Goal: Transaction & Acquisition: Book appointment/travel/reservation

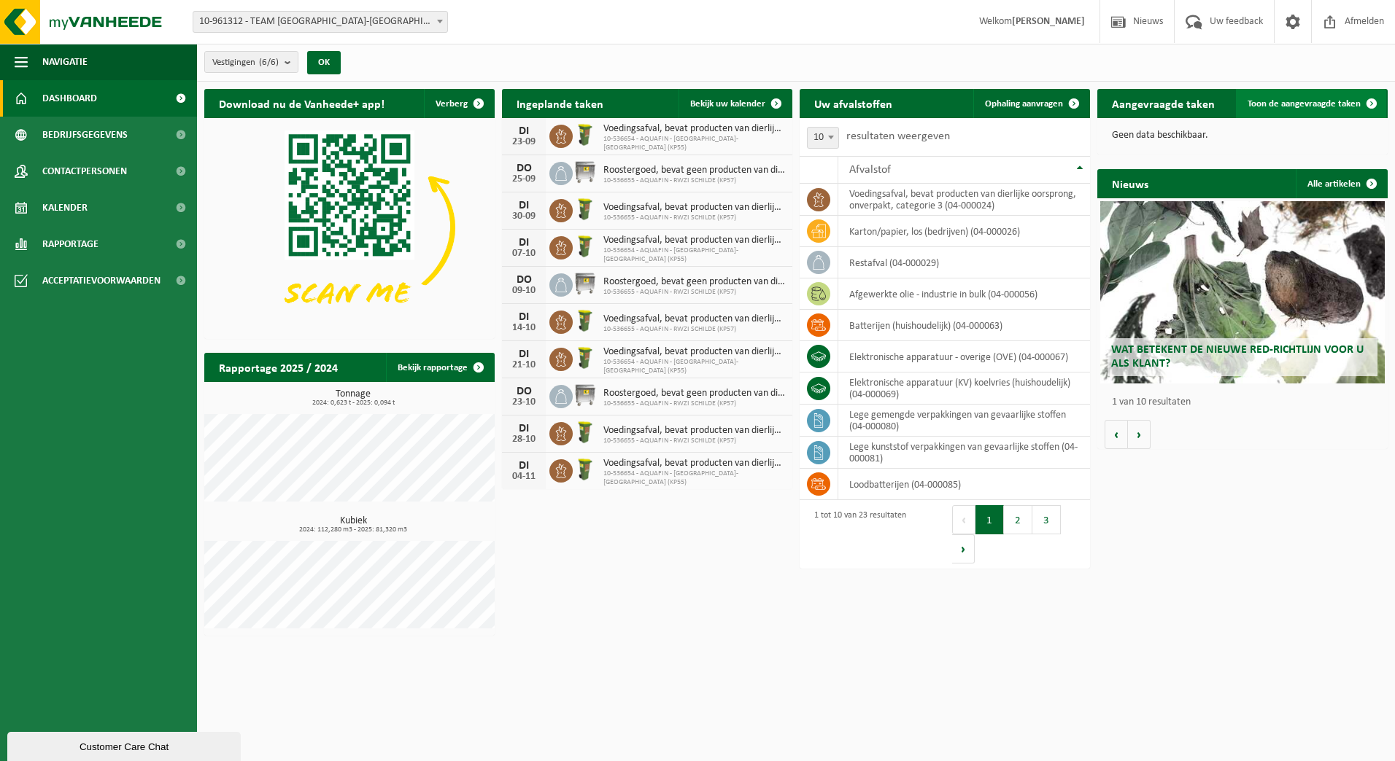
click at [1333, 101] on span "Toon de aangevraagde taken" at bounding box center [1303, 103] width 113 height 9
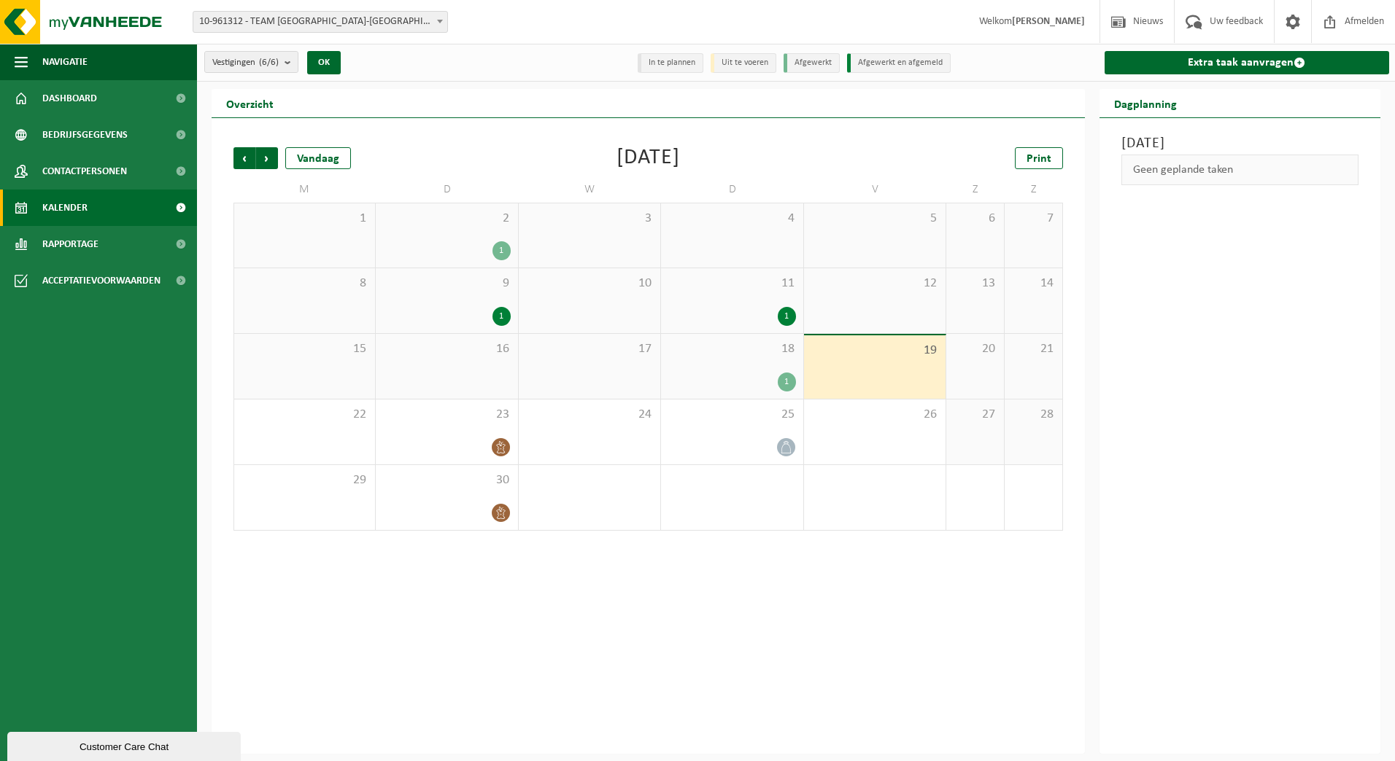
click at [387, 24] on span "10-961312 - TEAM [GEOGRAPHIC_DATA]-[GEOGRAPHIC_DATA]" at bounding box center [320, 22] width 254 height 20
type input "merk"
select select "30221"
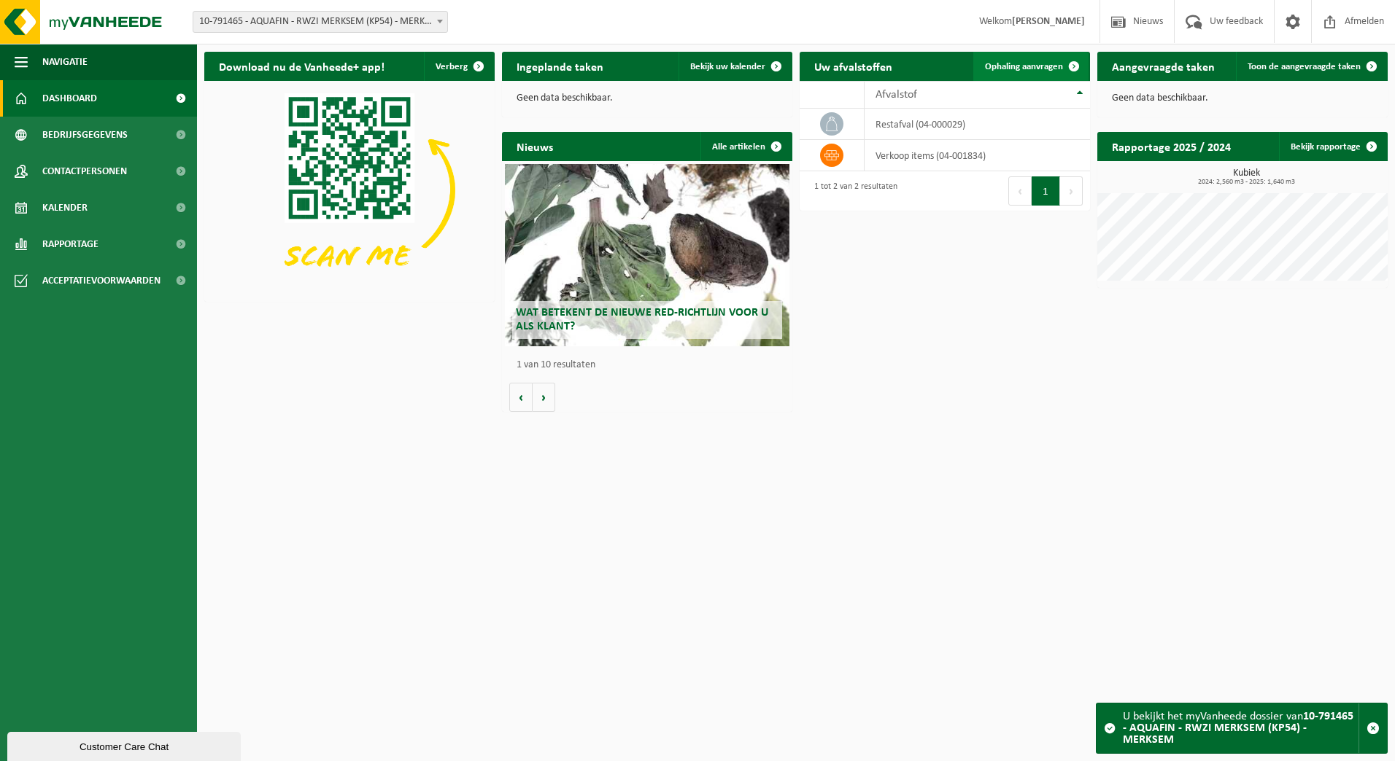
click at [1053, 71] on span "Ophaling aanvragen" at bounding box center [1024, 66] width 78 height 9
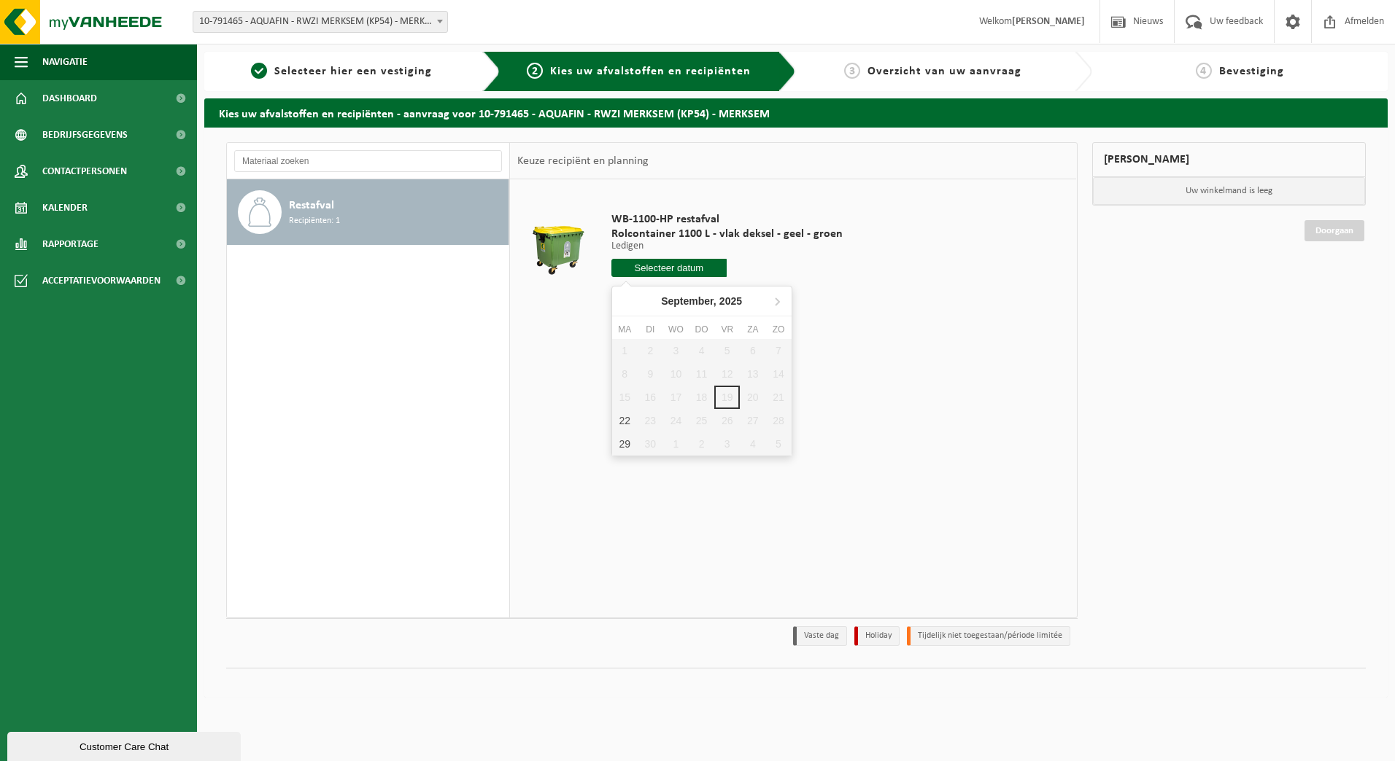
click at [697, 274] on input "text" at bounding box center [669, 268] width 116 height 18
click at [627, 422] on div "22" at bounding box center [625, 420] width 26 height 23
type input "Van 2025-09-22"
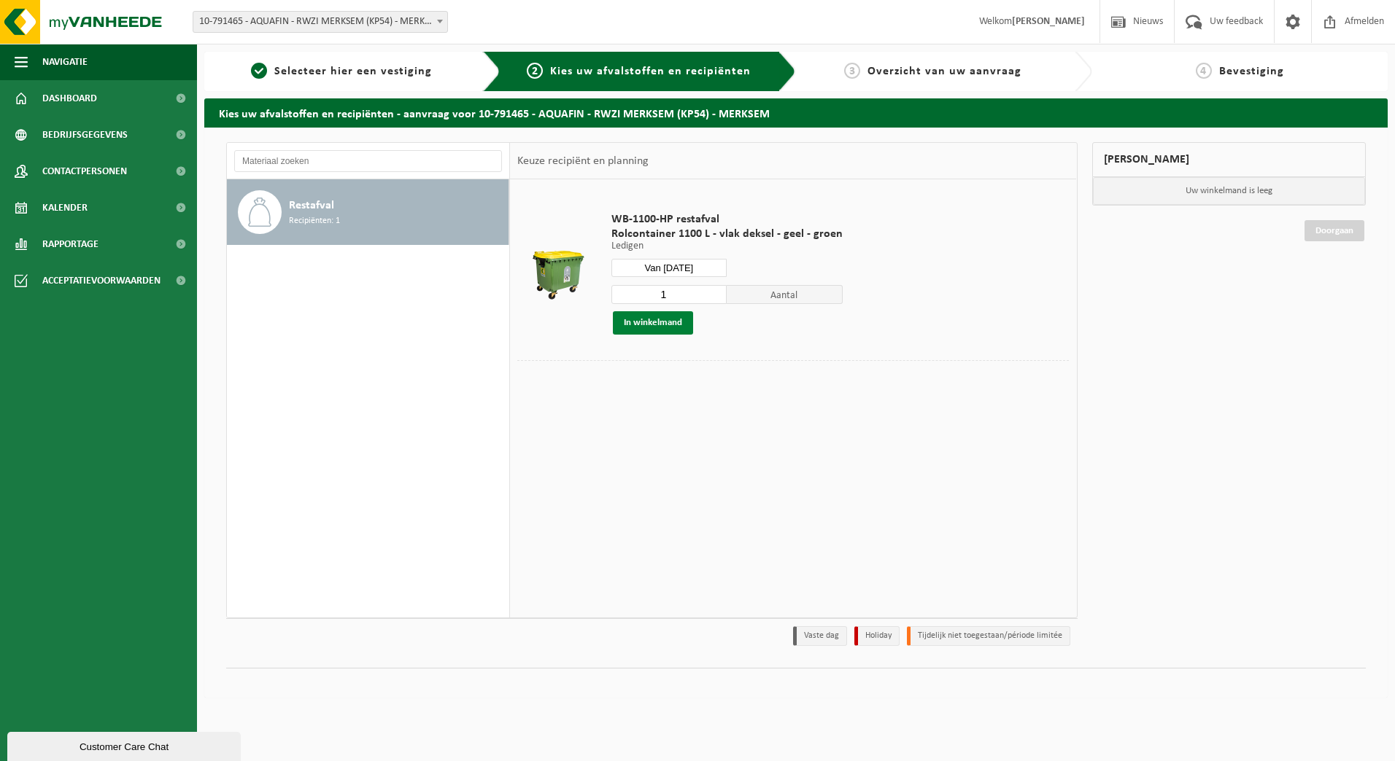
click at [670, 322] on button "In winkelmand" at bounding box center [653, 322] width 80 height 23
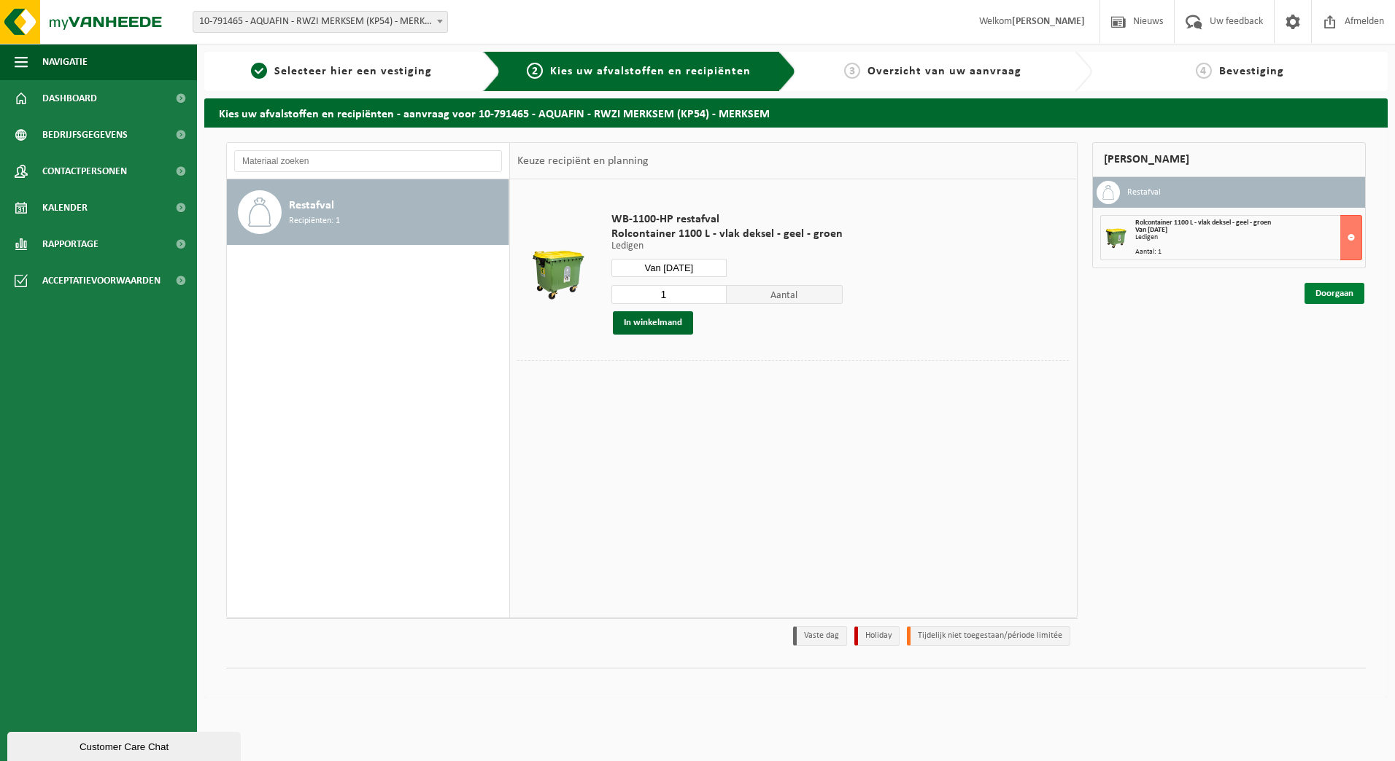
click at [1349, 298] on link "Doorgaan" at bounding box center [1334, 293] width 60 height 21
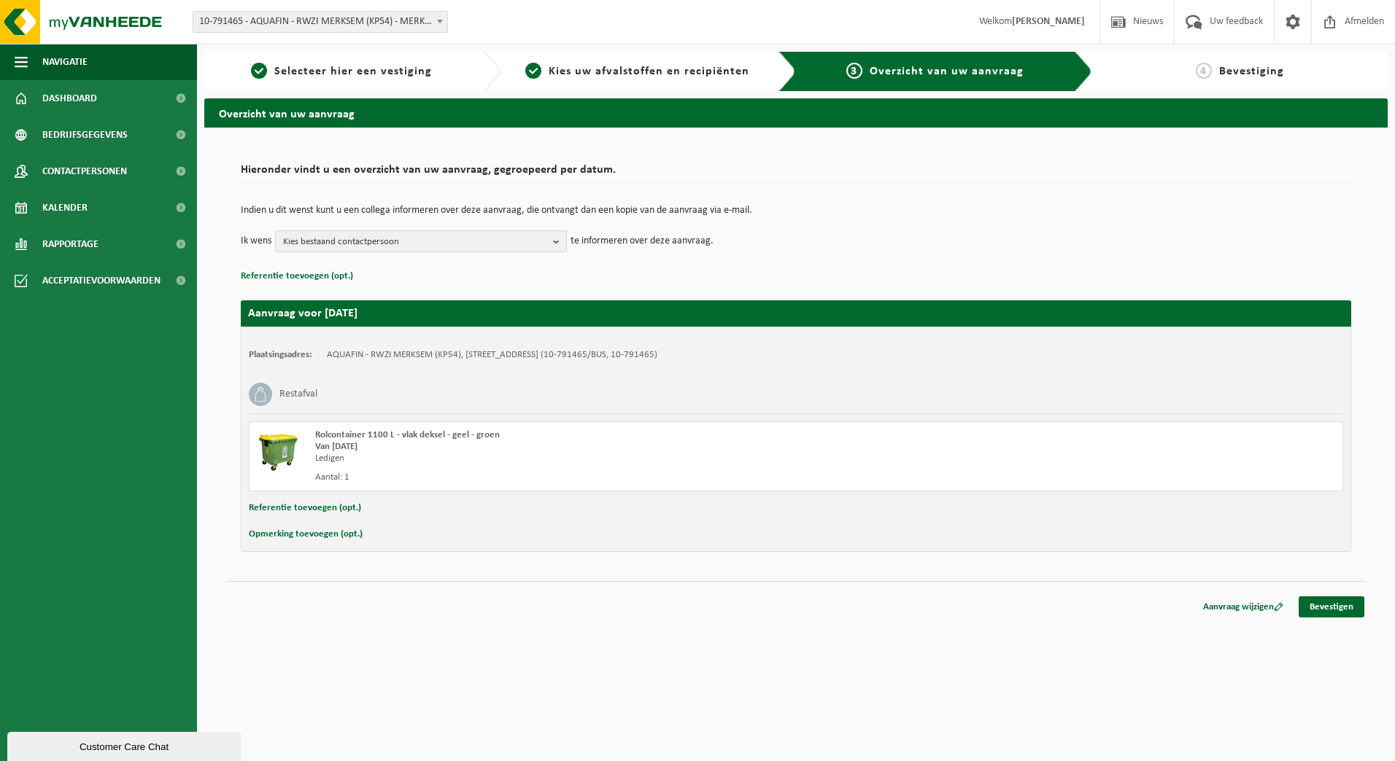
click at [438, 248] on span "Kies bestaand contactpersoon" at bounding box center [415, 242] width 264 height 22
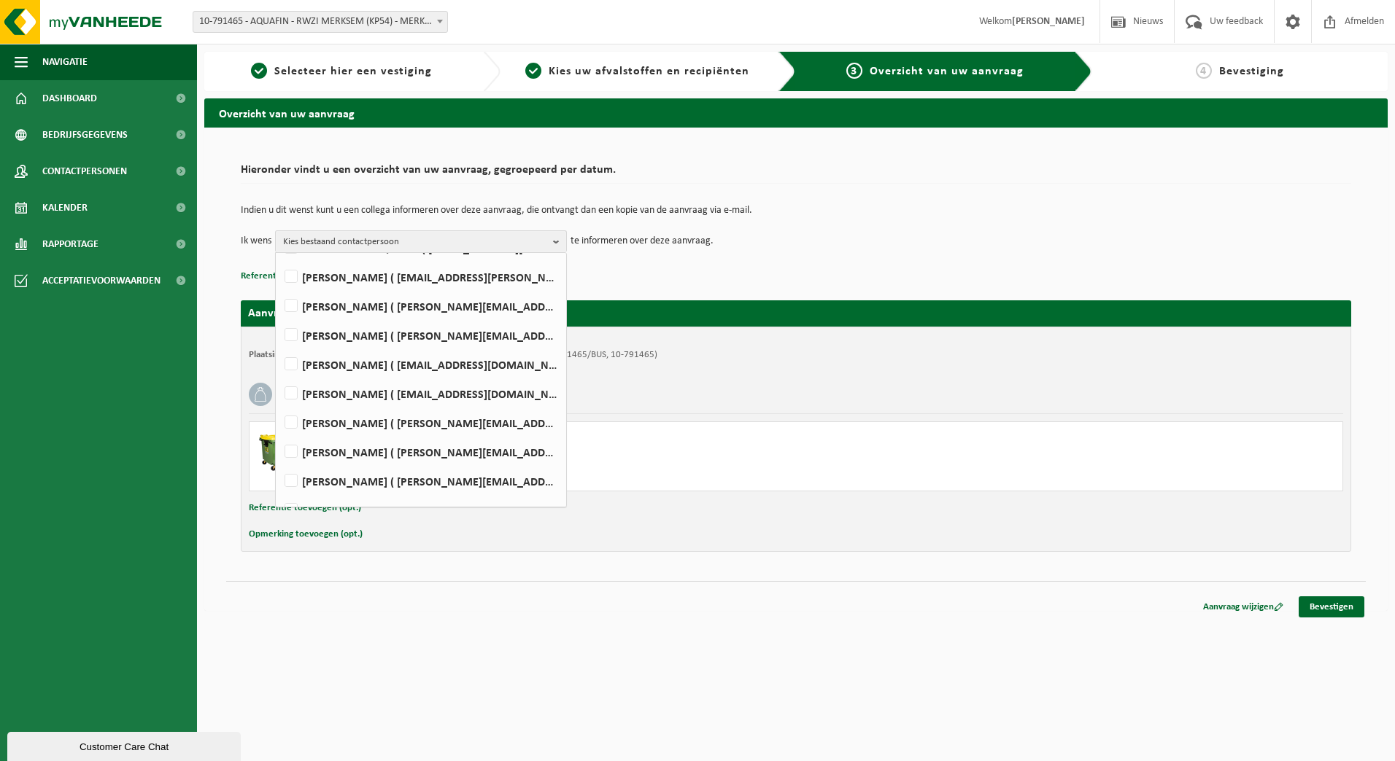
scroll to position [219, 0]
click at [489, 390] on label "AQUAFIN TEAM ANTWERPEN NOORD ( team-antwerpen-noord@aquafin.be )" at bounding box center [420, 395] width 277 height 22
click at [279, 377] on input "AQUAFIN TEAM ANTWERPEN NOORD ( team-antwerpen-noord@aquafin.be )" at bounding box center [279, 376] width 1 height 1
checkbox input "true"
click at [665, 276] on p "Referentie toevoegen (opt.)" at bounding box center [796, 276] width 1110 height 19
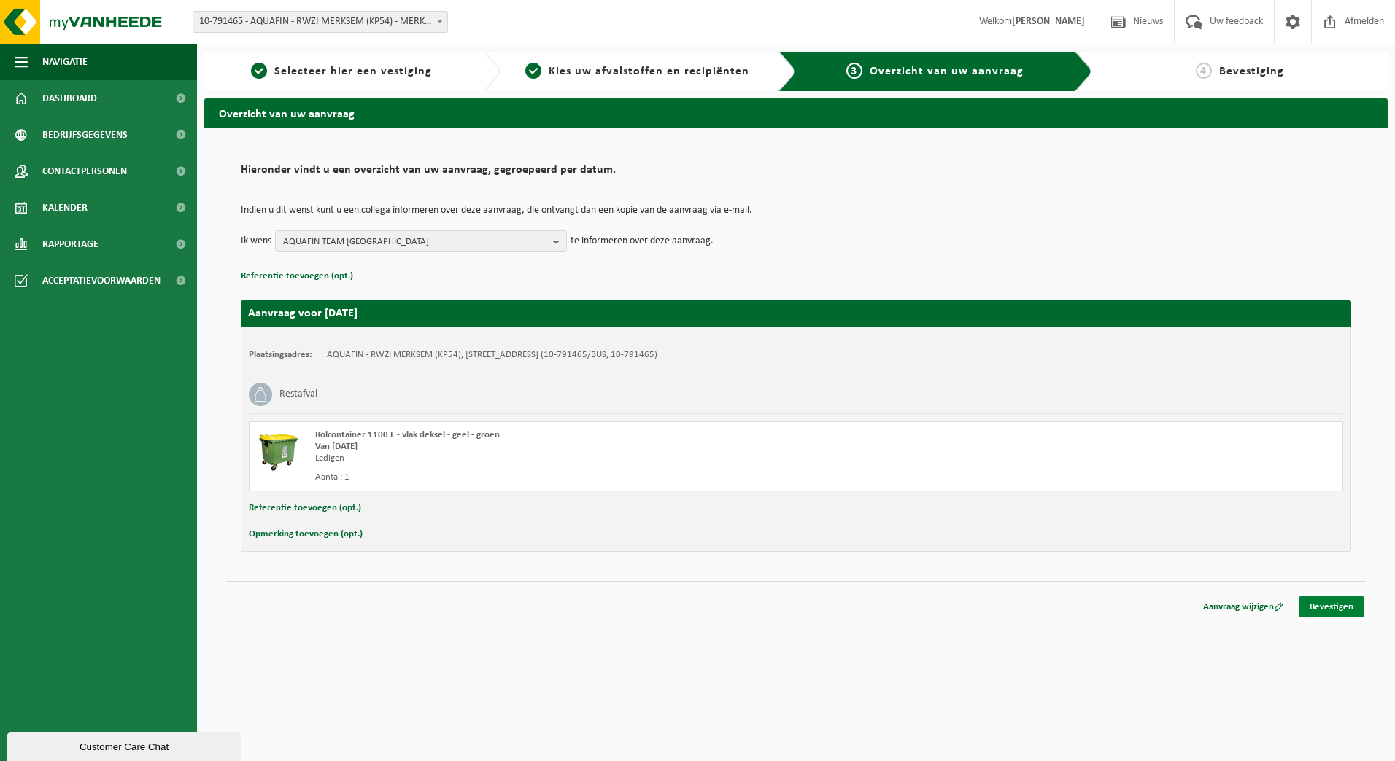
click at [1343, 613] on link "Bevestigen" at bounding box center [1331, 607] width 66 height 21
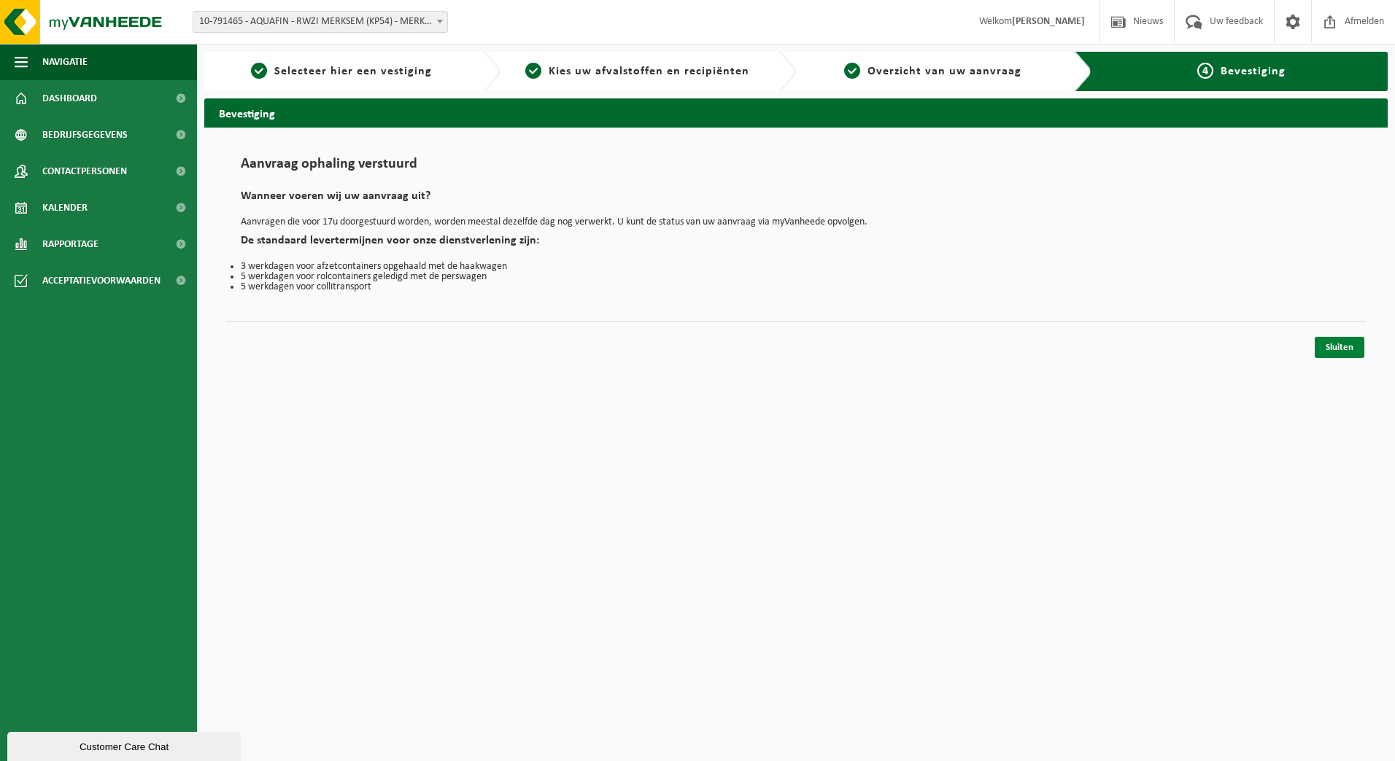
click at [1346, 342] on link "Sluiten" at bounding box center [1339, 347] width 50 height 21
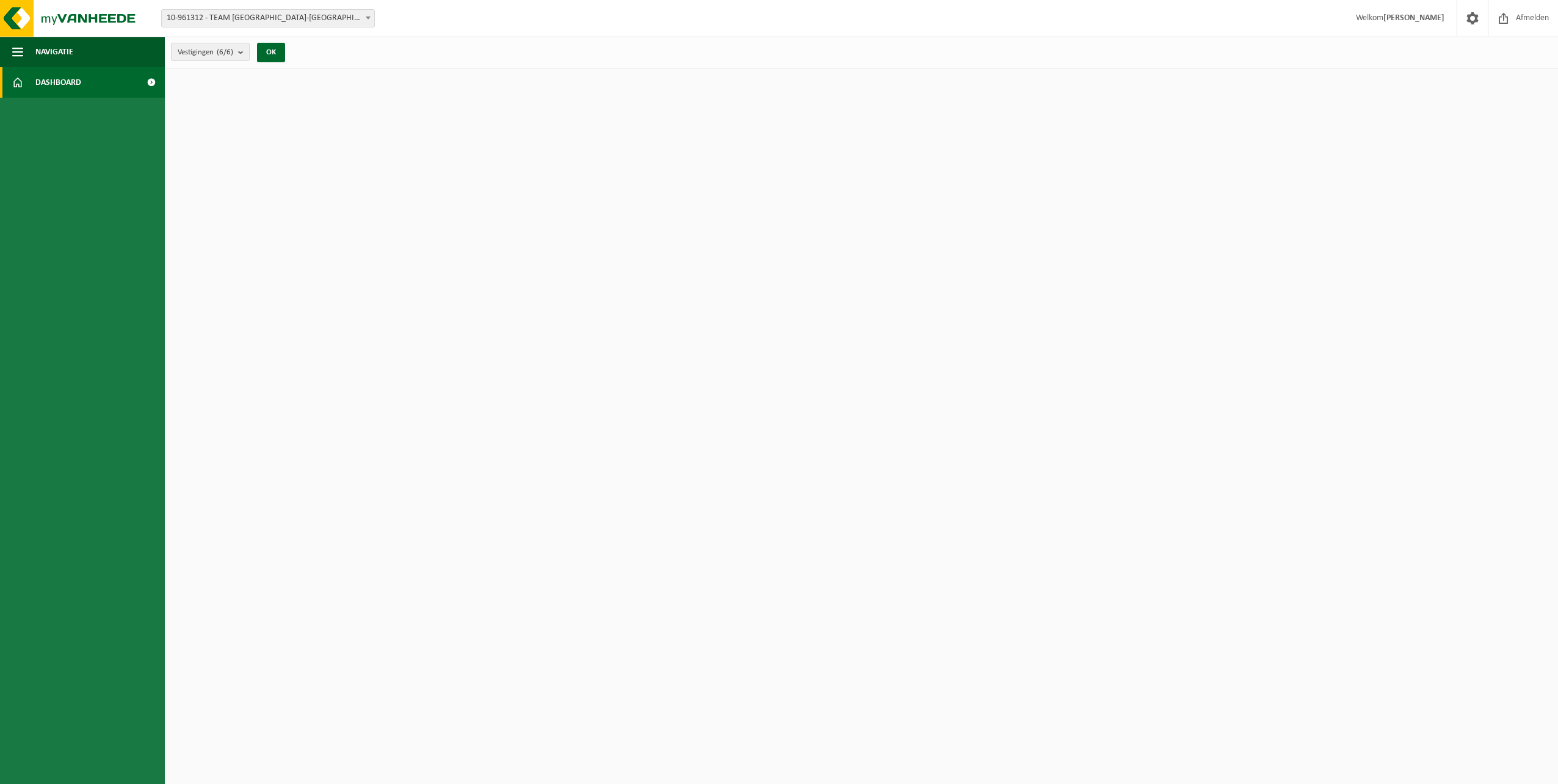
click at [261, 23] on span "10-961312 - TEAM [GEOGRAPHIC_DATA]-[GEOGRAPHIC_DATA]" at bounding box center [268, 18] width 213 height 17
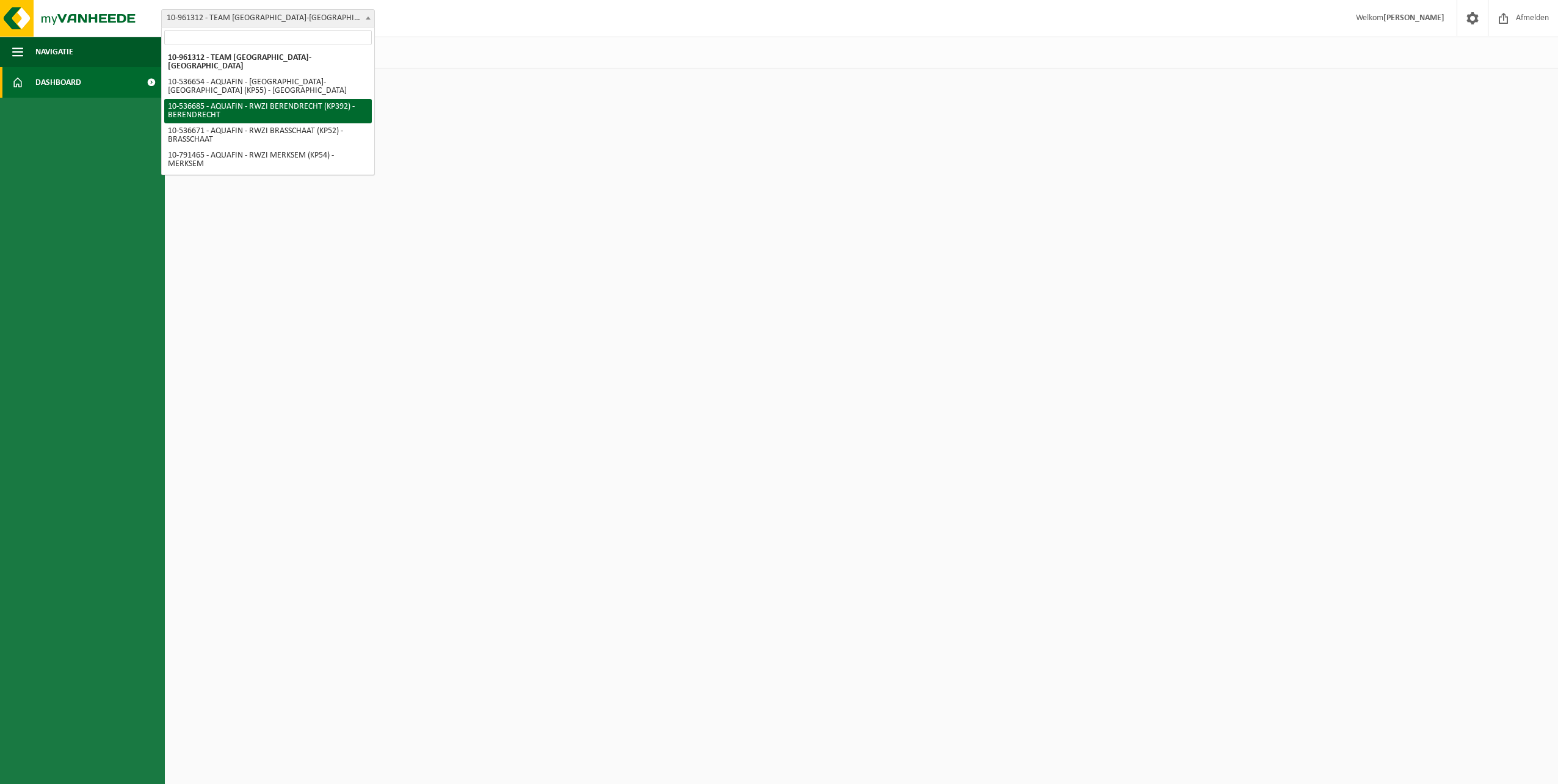
select select "3167"
click at [364, 19] on span at bounding box center [368, 18] width 13 height 16
drag, startPoint x: 296, startPoint y: 17, endPoint x: 247, endPoint y: 19, distance: 49.0
click at [296, 17] on span "10-536685 - AQUAFIN - RWZI BERENDRECHT (KP392) - BERENDRECHT" at bounding box center [268, 18] width 213 height 17
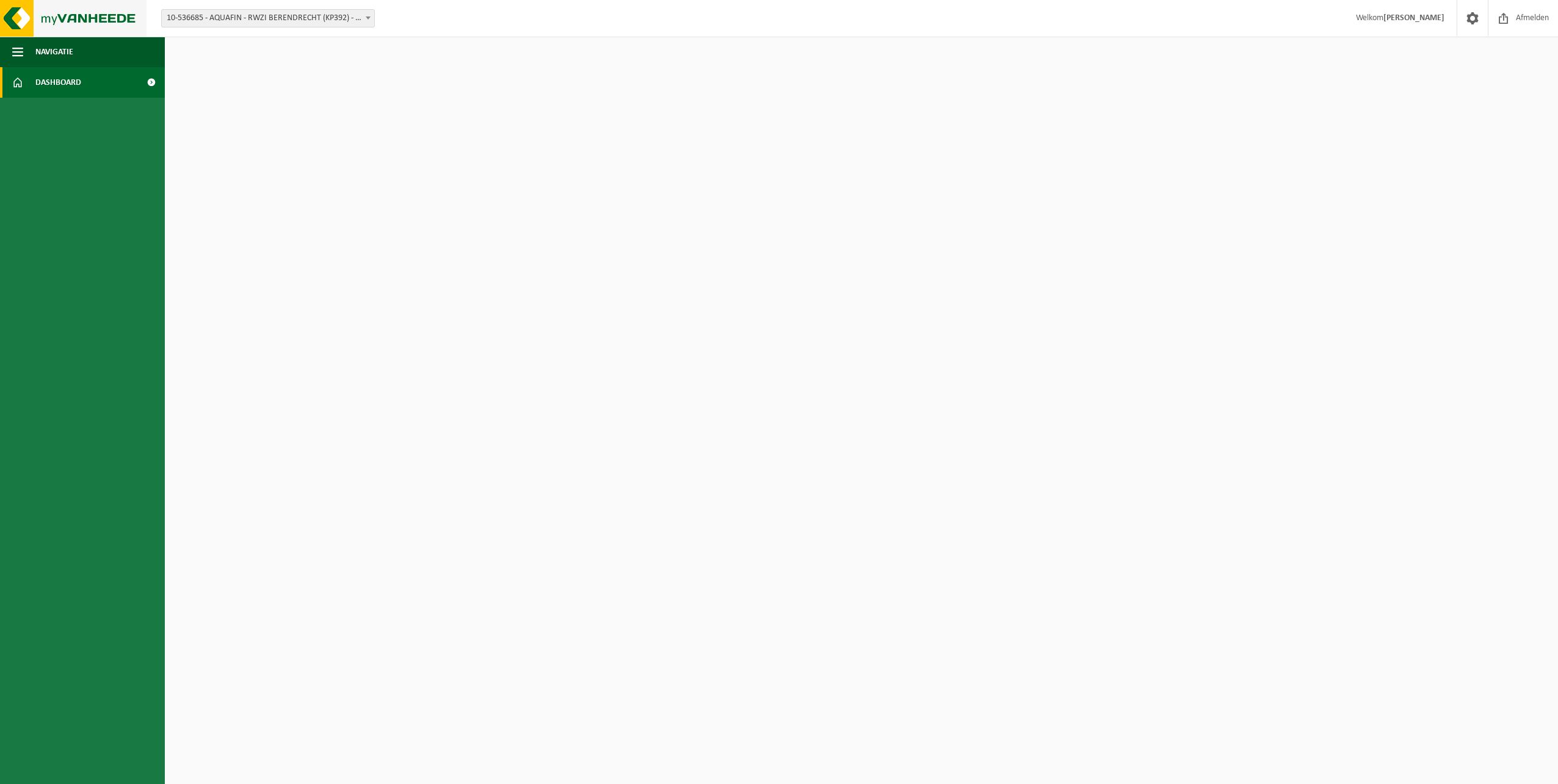
click at [75, 18] on img at bounding box center [73, 18] width 147 height 37
click at [54, 184] on ul "Navigatie Afmelden Dashboard" at bounding box center [82, 410] width 165 height 747
click at [115, 83] on link "Dashboard" at bounding box center [82, 82] width 165 height 30
click at [274, 50] on button "OK" at bounding box center [271, 52] width 28 height 19
click at [297, 20] on span "10-961312 - TEAM [GEOGRAPHIC_DATA]-[GEOGRAPHIC_DATA]" at bounding box center [268, 18] width 213 height 17
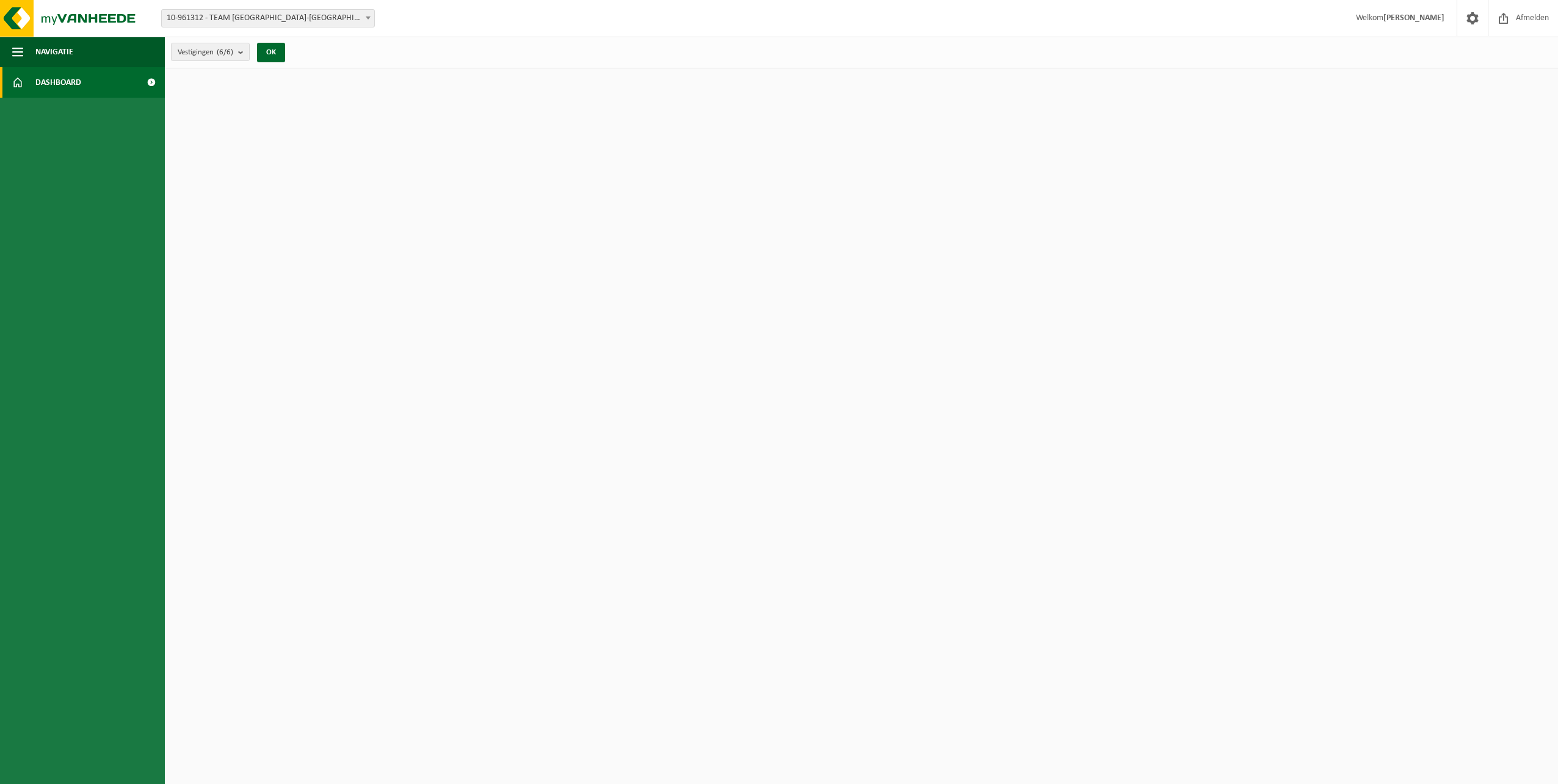
click at [417, 13] on div "Vestiging: 10-961312 - TEAM ANTWERPEN-NOORD 10-536654 - AQUAFIN - RWZI ANTWERPE…" at bounding box center [779, 18] width 1558 height 37
click at [70, 3] on img at bounding box center [73, 18] width 147 height 37
click at [26, 55] on button "Navigatie" at bounding box center [82, 52] width 165 height 30
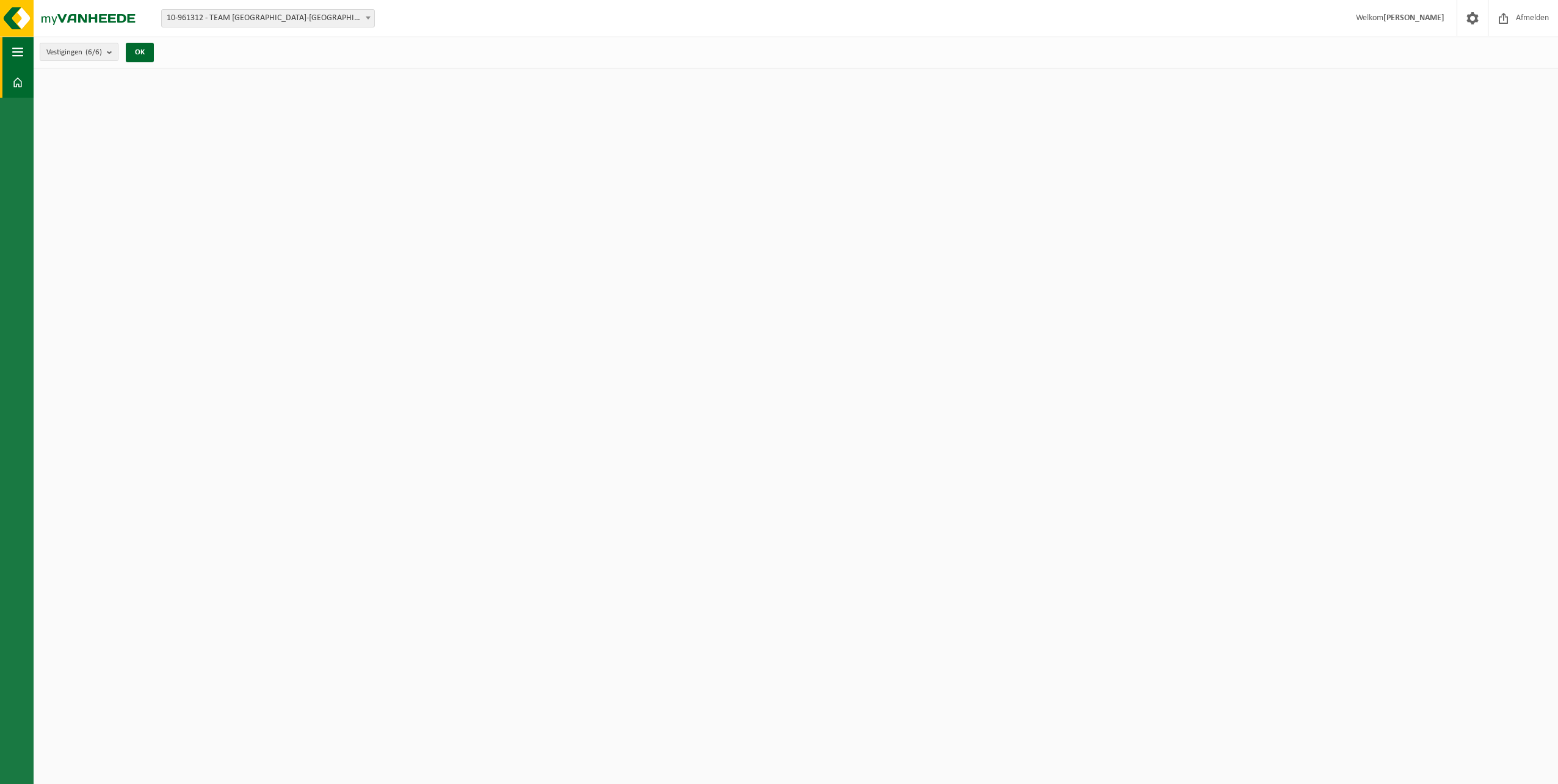
click at [26, 55] on button "Navigatie" at bounding box center [17, 52] width 33 height 30
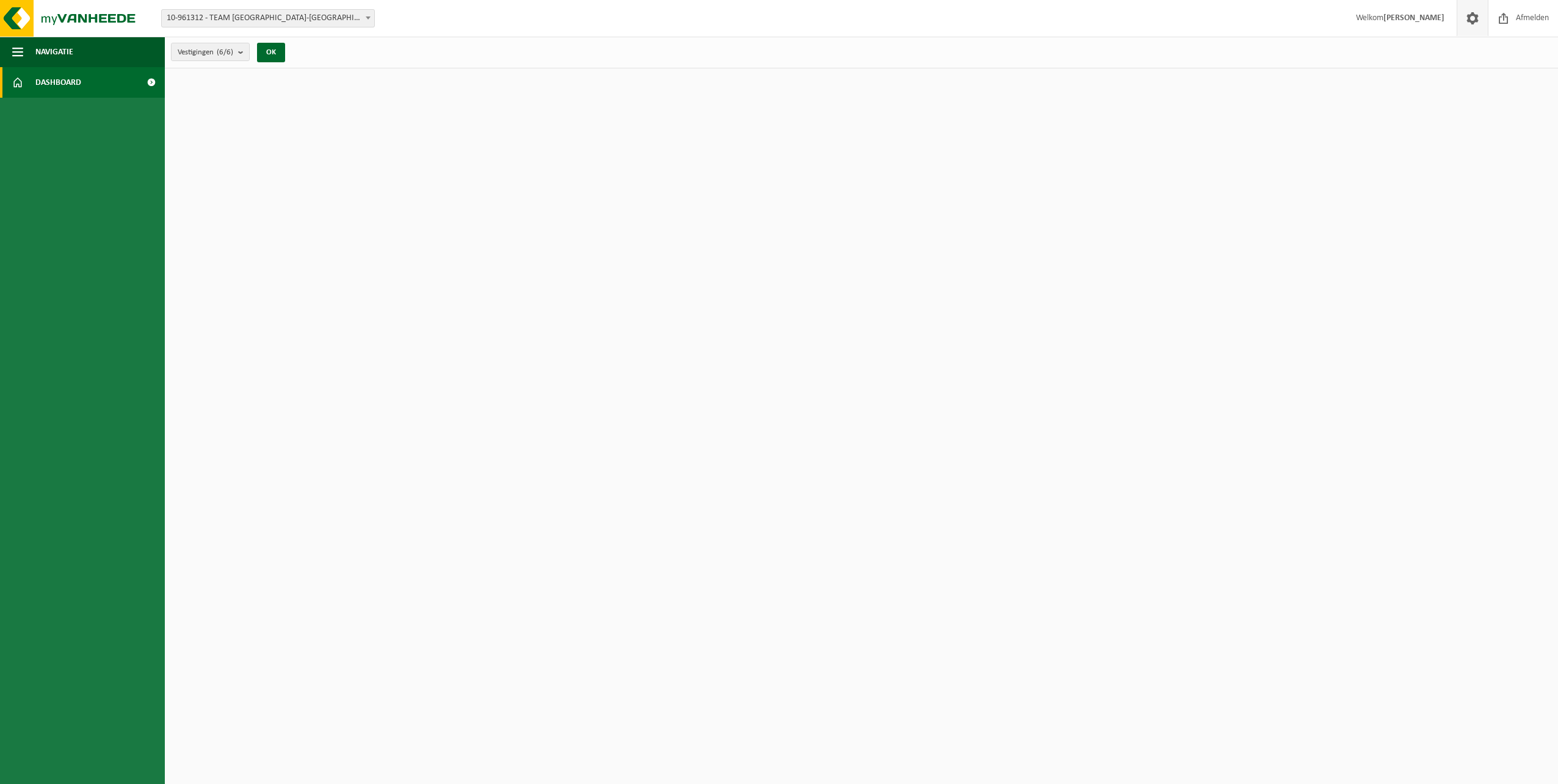
click at [1475, 22] on span at bounding box center [1473, 18] width 18 height 36
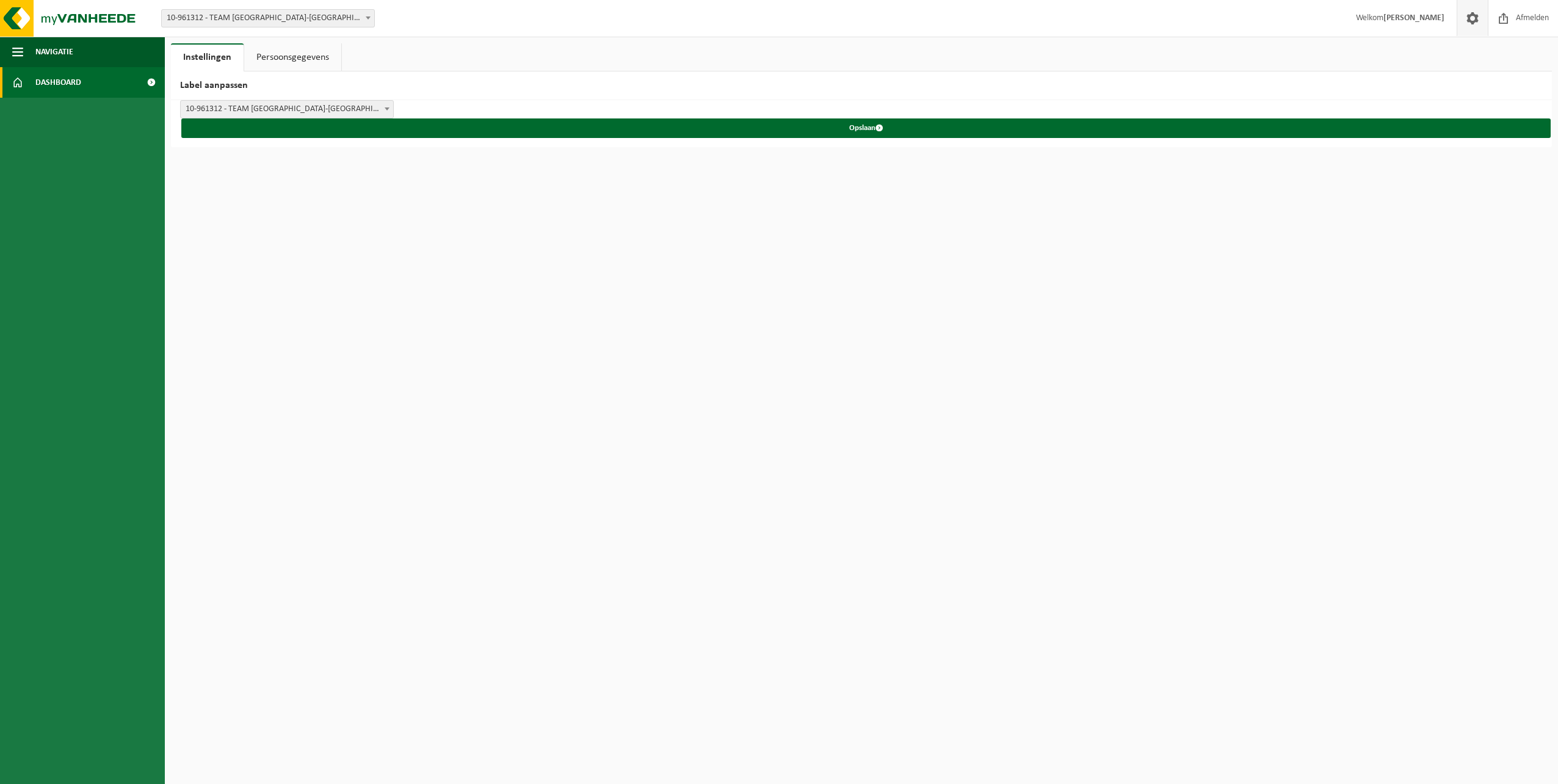
click at [64, 91] on span "Dashboard" at bounding box center [58, 82] width 46 height 30
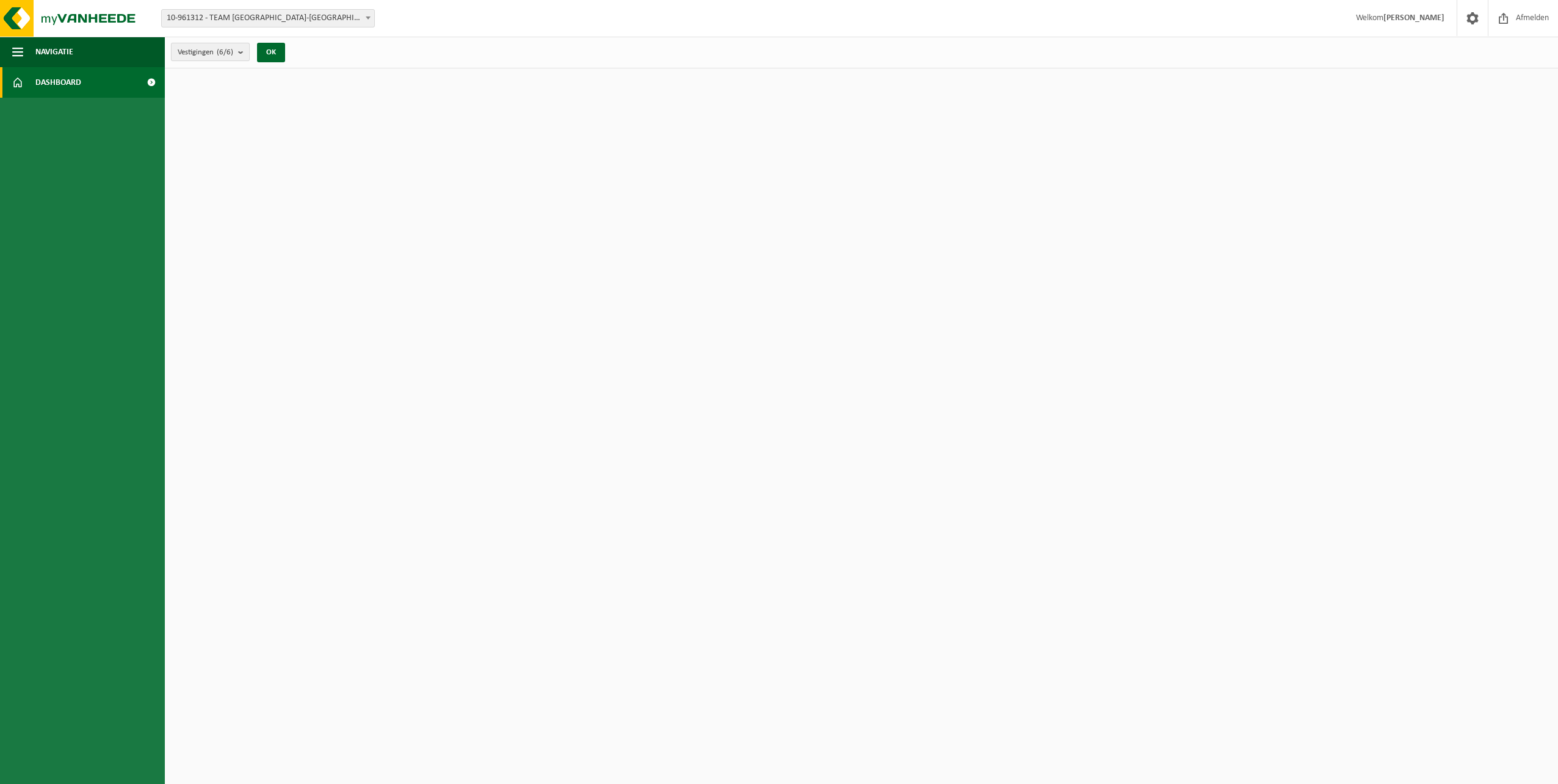
click at [245, 55] on b "submit" at bounding box center [243, 52] width 11 height 17
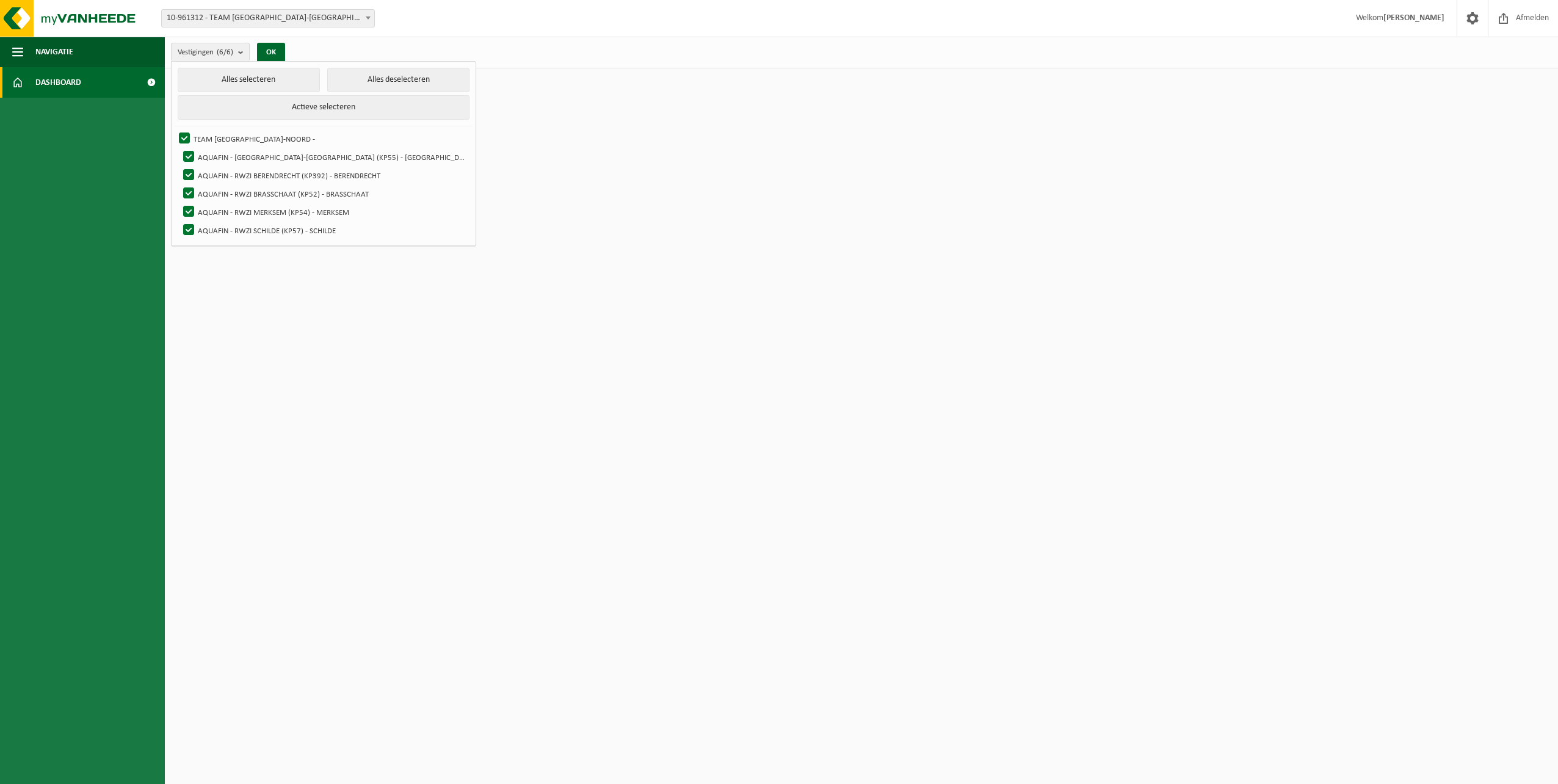
click at [332, 54] on div "Vestigingen (6/6) Alles selecteren Alles deselecteren Actieve selecteren TEAM A…" at bounding box center [861, 53] width 1393 height 32
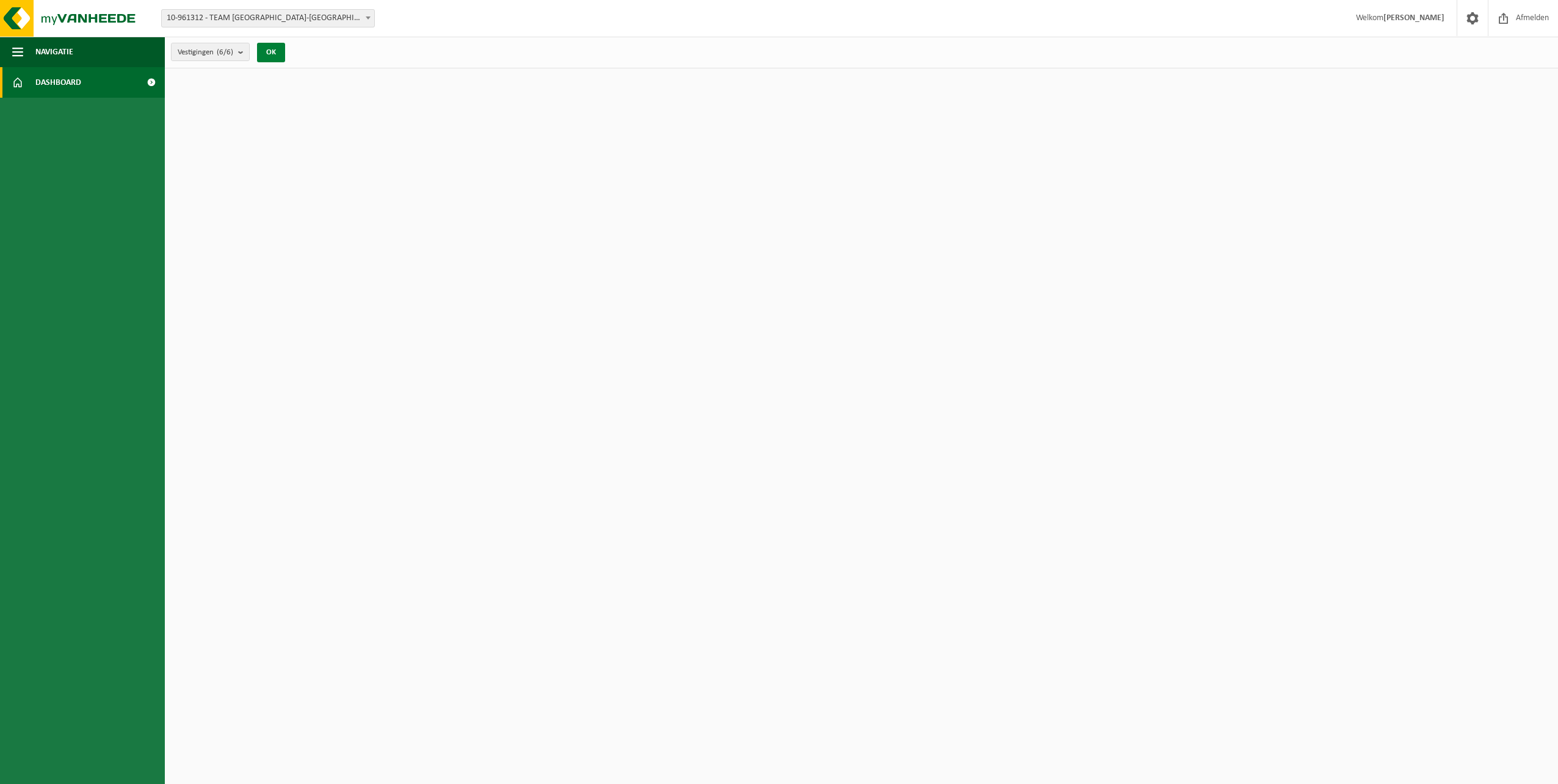
click at [285, 49] on button "OK" at bounding box center [271, 52] width 28 height 19
click at [312, 18] on span "10-961312 - TEAM [GEOGRAPHIC_DATA]-[GEOGRAPHIC_DATA]" at bounding box center [268, 18] width 213 height 17
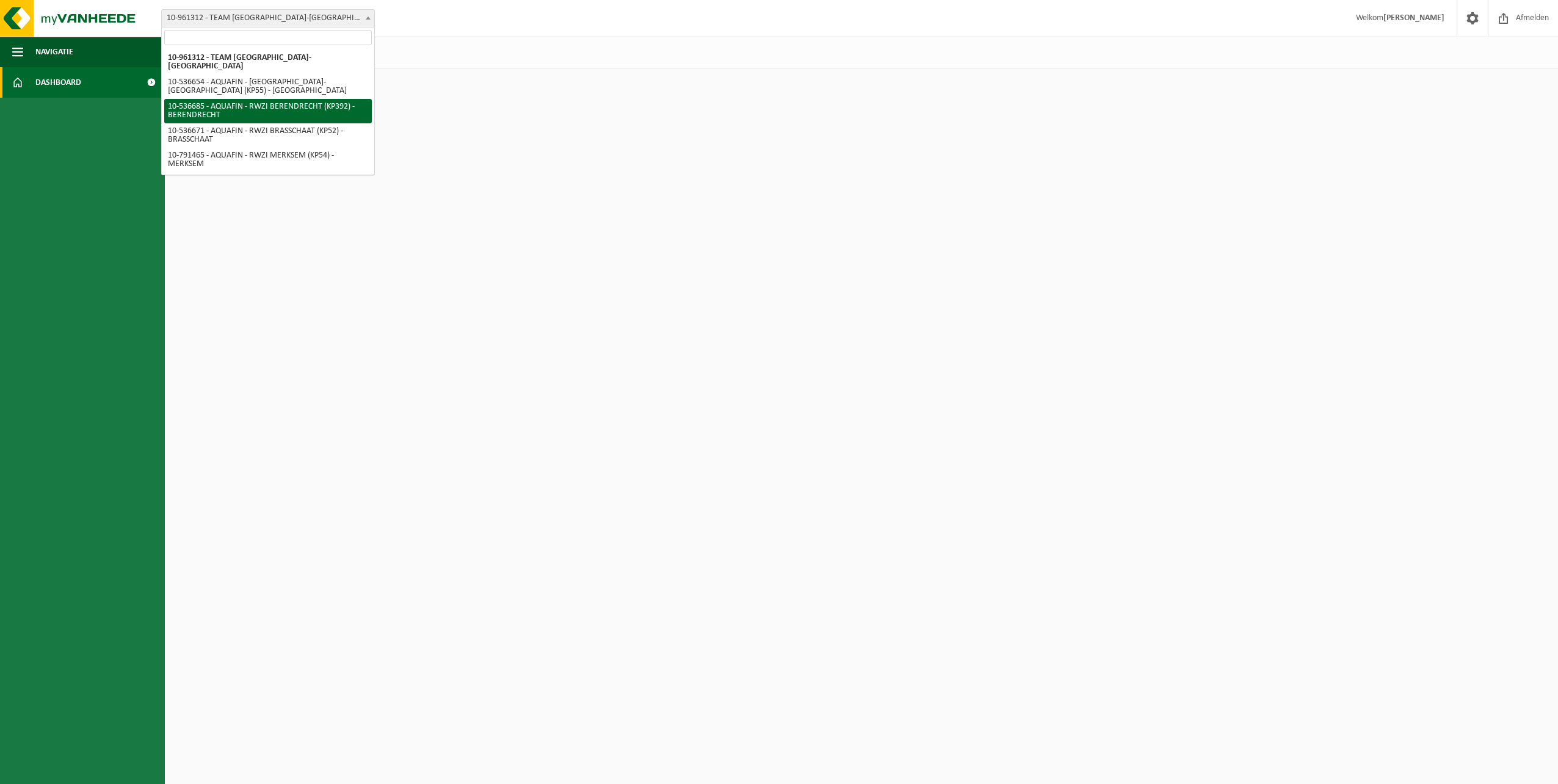
select select "3167"
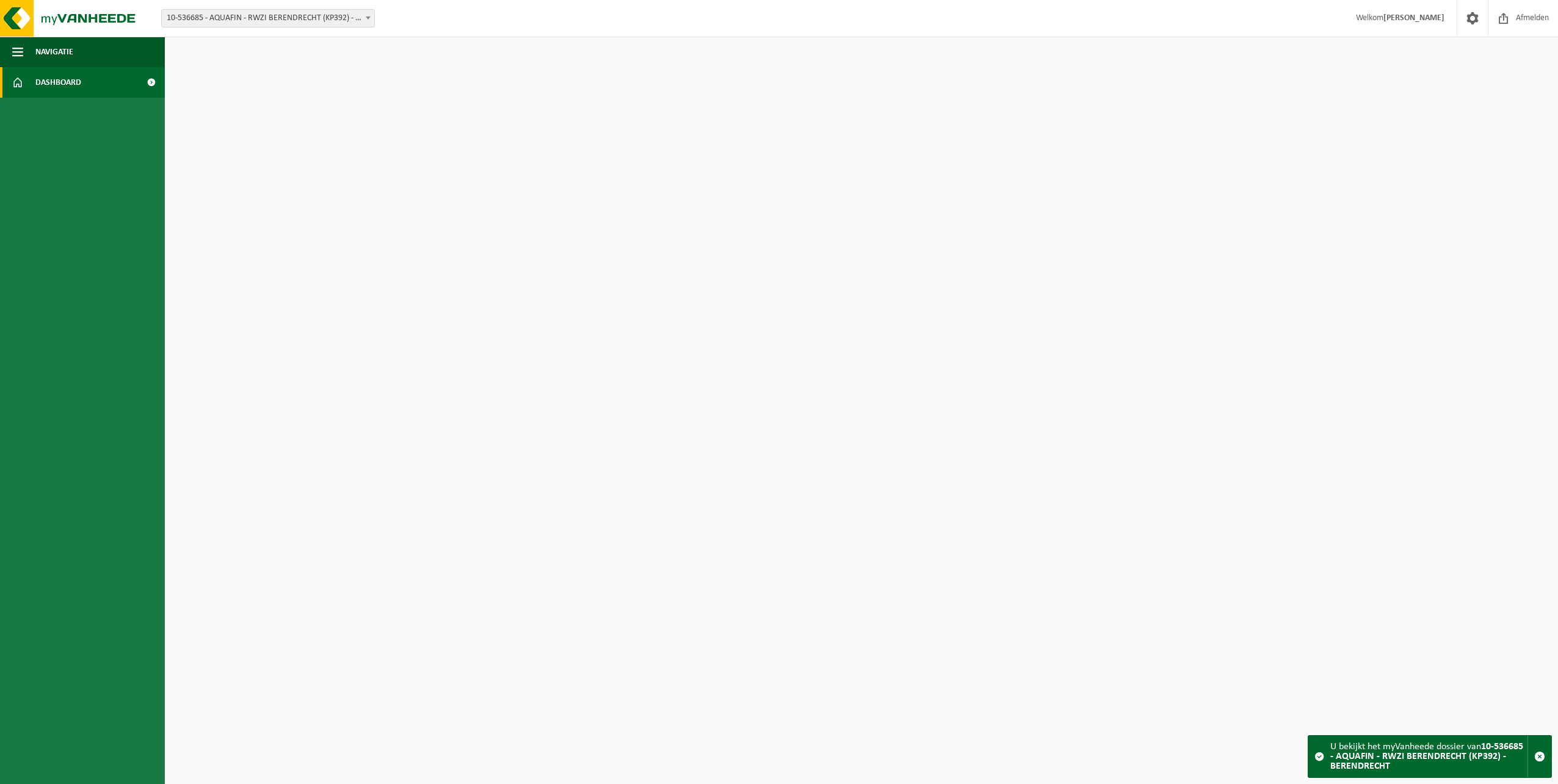
click at [172, 18] on span "10-536685 - AQUAFIN - RWZI BERENDRECHT (KP392) - BERENDRECHT" at bounding box center [268, 18] width 213 height 17
click at [59, 139] on ul "Navigatie Afmelden Dashboard" at bounding box center [82, 410] width 165 height 747
